Goal: Contribute content

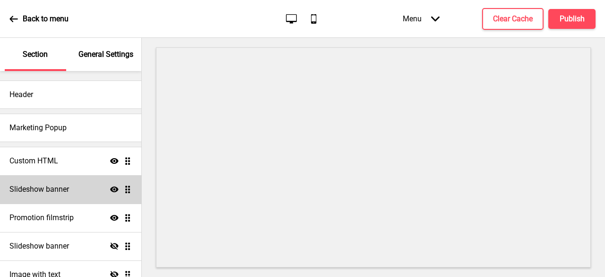
click at [55, 180] on div "Slideshow banner Show Drag" at bounding box center [70, 189] width 141 height 28
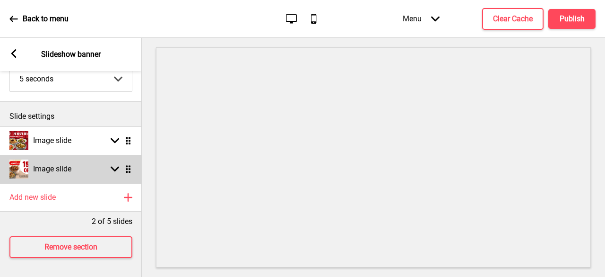
scroll to position [83, 0]
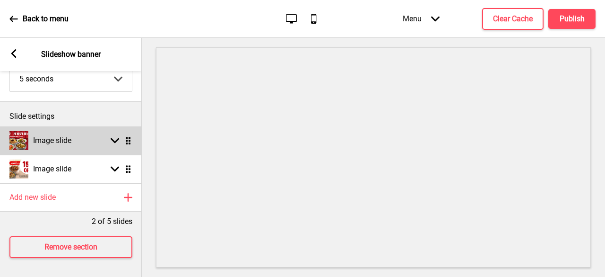
click at [113, 136] on rect at bounding box center [115, 140] width 9 height 9
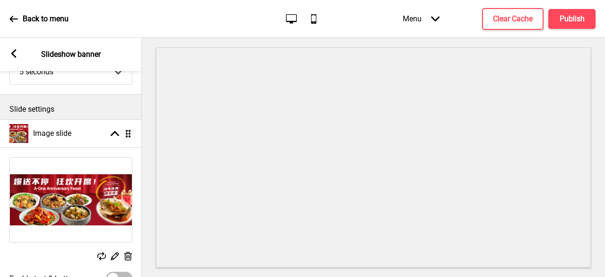
click at [130, 255] on icon at bounding box center [128, 256] width 8 height 9
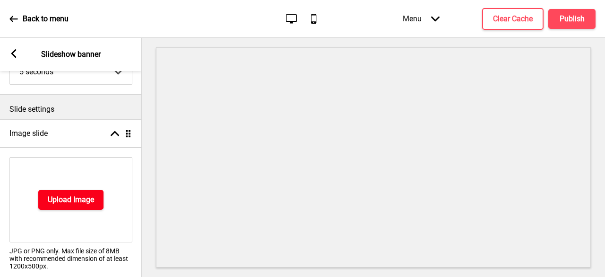
click at [72, 194] on h4 "Upload Image" at bounding box center [71, 199] width 46 height 10
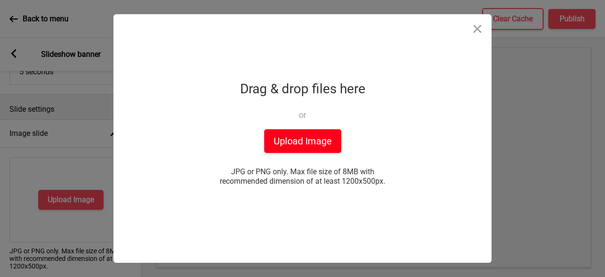
click at [294, 139] on button "Upload Image" at bounding box center [302, 141] width 77 height 24
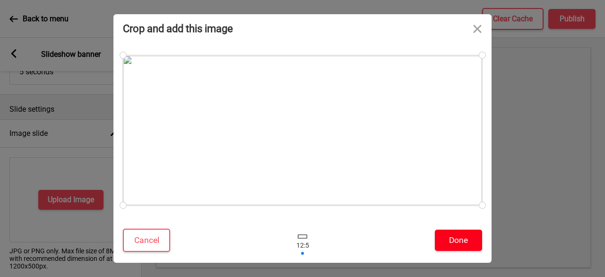
click at [448, 245] on button "Done" at bounding box center [458, 239] width 47 height 21
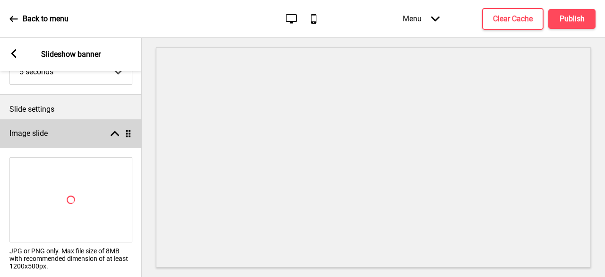
click at [117, 130] on rect at bounding box center [115, 133] width 9 height 9
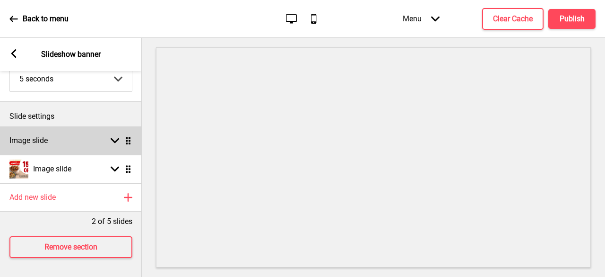
click at [109, 136] on div "Arrow down Drag" at bounding box center [119, 140] width 26 height 9
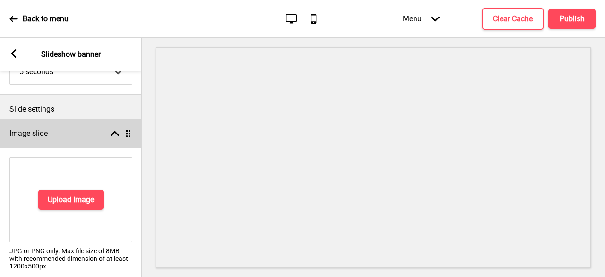
click at [114, 133] on icon at bounding box center [115, 133] width 9 height 5
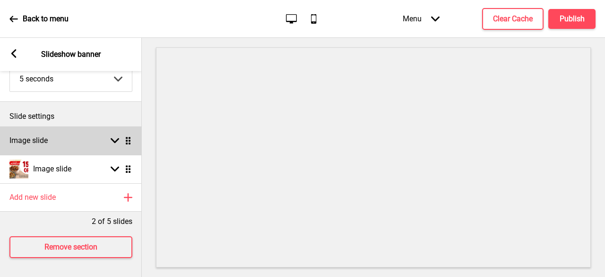
click at [114, 136] on rect at bounding box center [115, 140] width 9 height 9
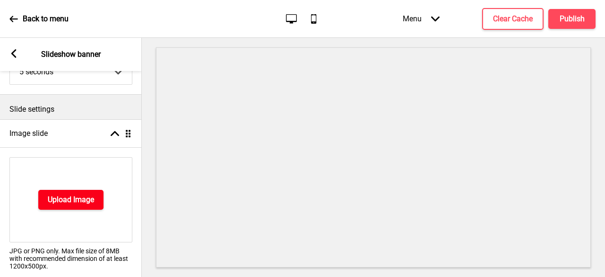
click at [66, 199] on h4 "Upload Image" at bounding box center [71, 199] width 46 height 10
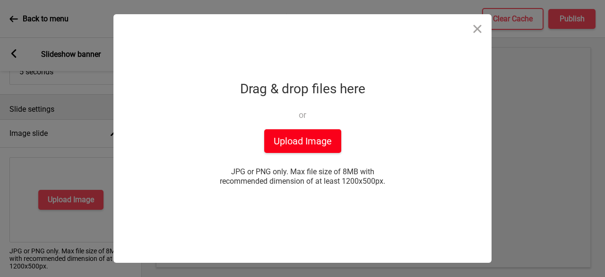
click at [299, 134] on button "Upload Image" at bounding box center [302, 141] width 77 height 24
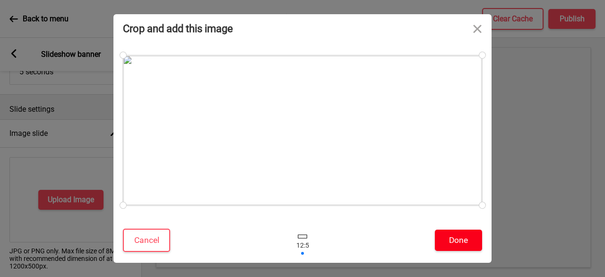
click at [459, 244] on button "Done" at bounding box center [458, 239] width 47 height 21
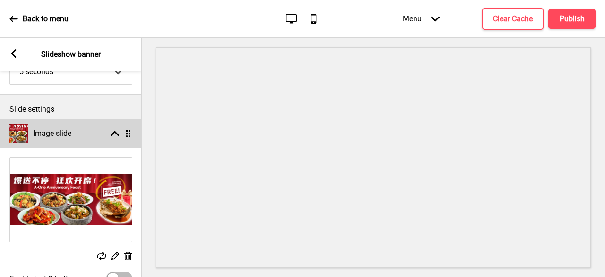
click at [111, 133] on rect at bounding box center [115, 133] width 9 height 9
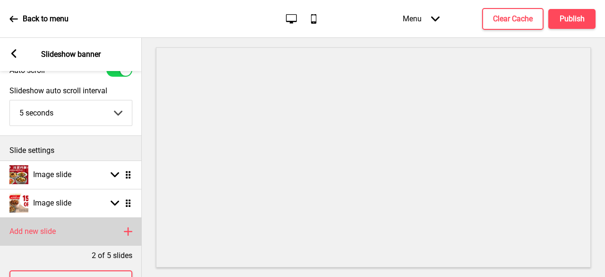
scroll to position [0, 0]
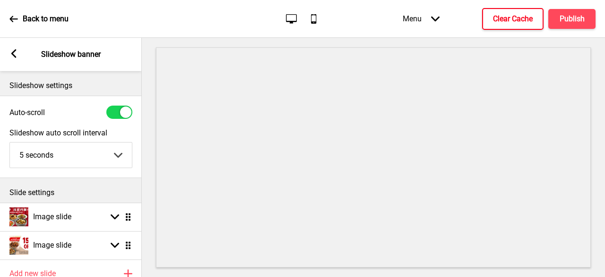
click at [511, 24] on h4 "Clear Cache" at bounding box center [513, 19] width 40 height 10
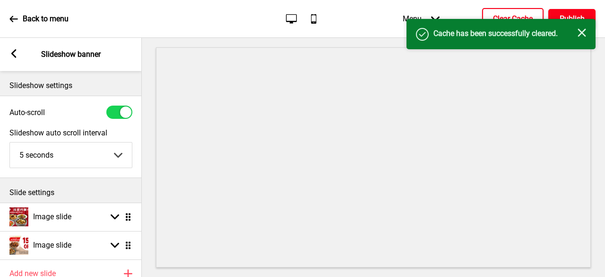
click at [564, 15] on h4 "Publish" at bounding box center [572, 19] width 25 height 10
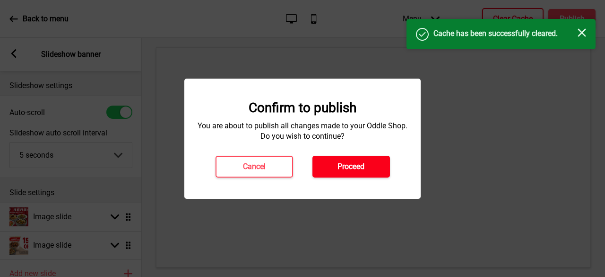
click at [330, 171] on button "Proceed" at bounding box center [352, 167] width 78 height 22
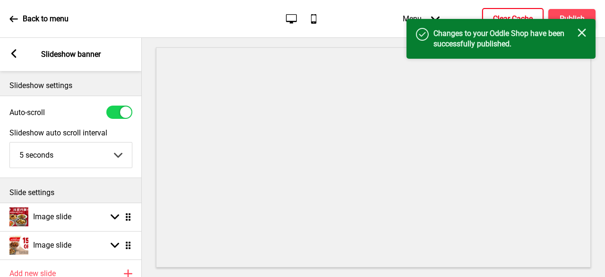
click at [17, 22] on icon at bounding box center [13, 19] width 9 height 9
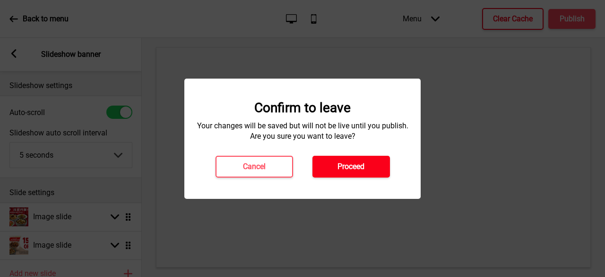
click at [330, 166] on button "Proceed" at bounding box center [352, 167] width 78 height 22
